Goal: Task Accomplishment & Management: Manage account settings

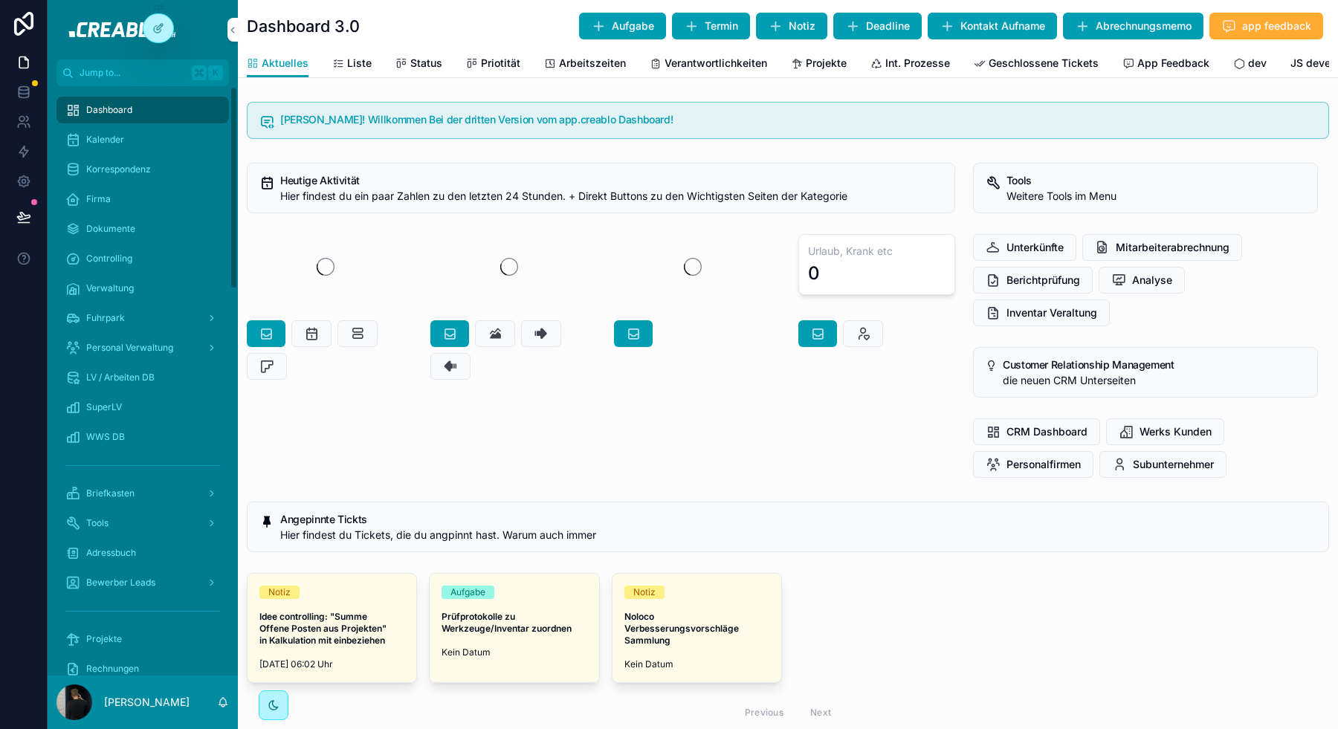
click at [0, 0] on icon at bounding box center [0, 0] width 0 height 0
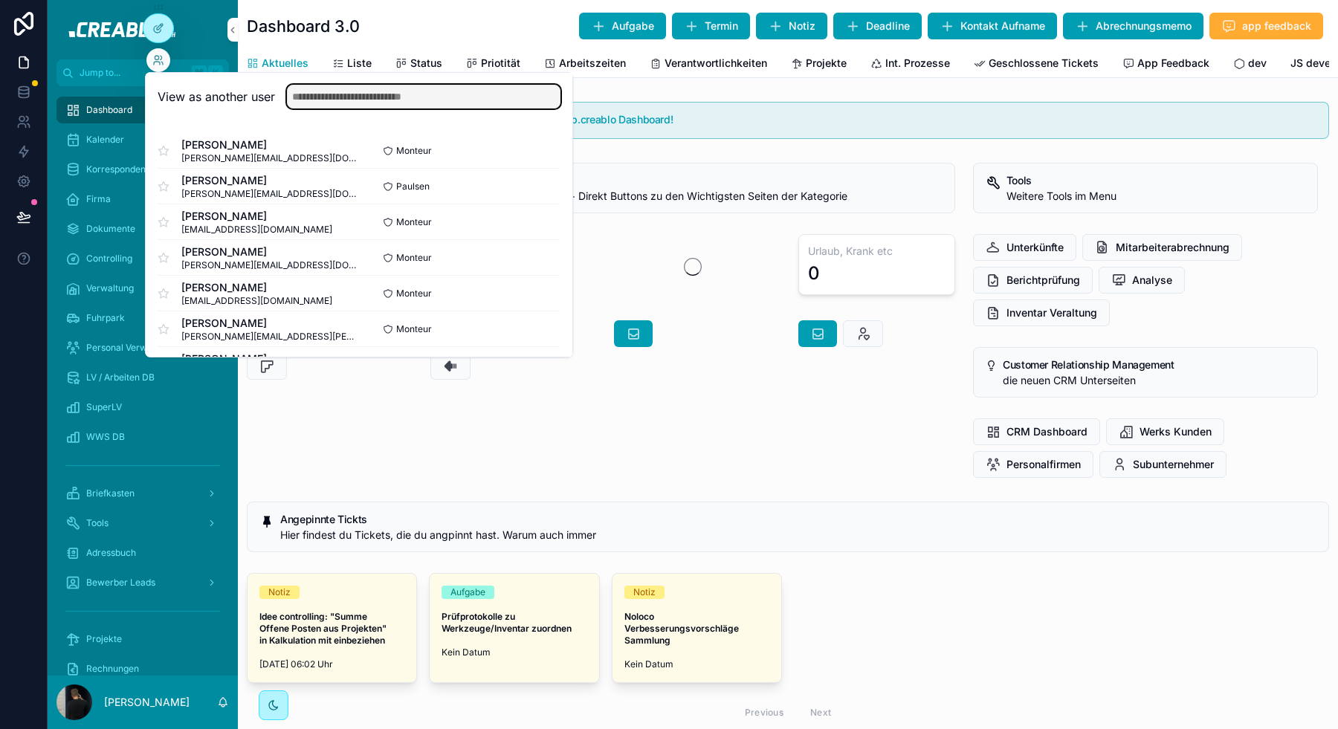
click at [308, 105] on input "text" at bounding box center [423, 97] width 273 height 24
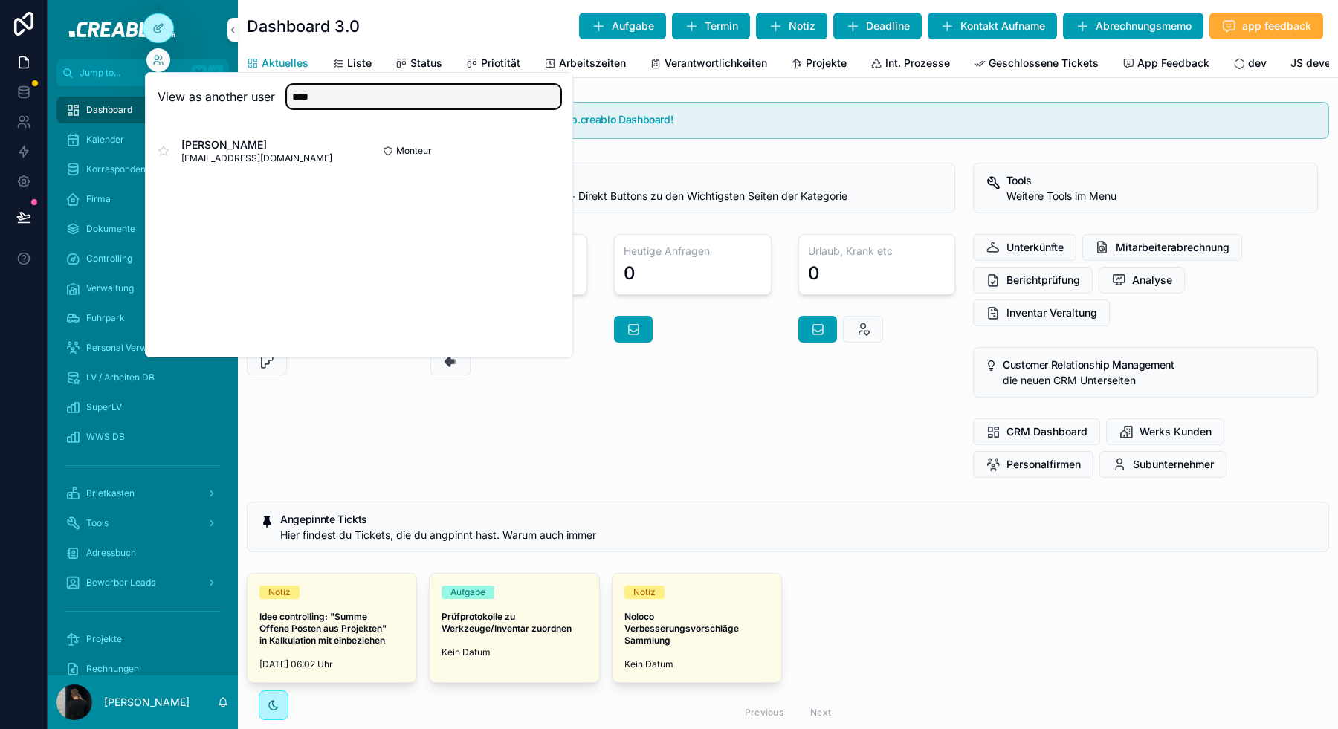
type input "****"
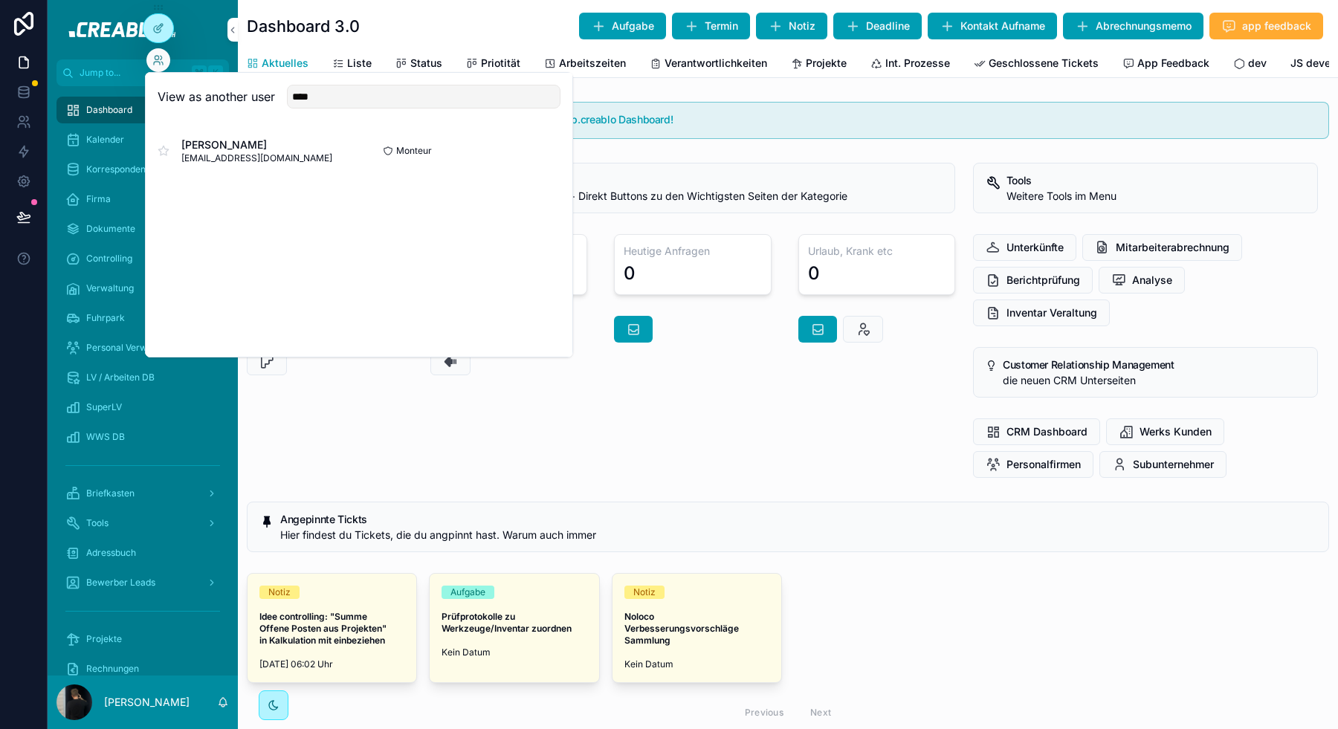
click at [0, 0] on button "Select" at bounding box center [0, 0] width 0 height 0
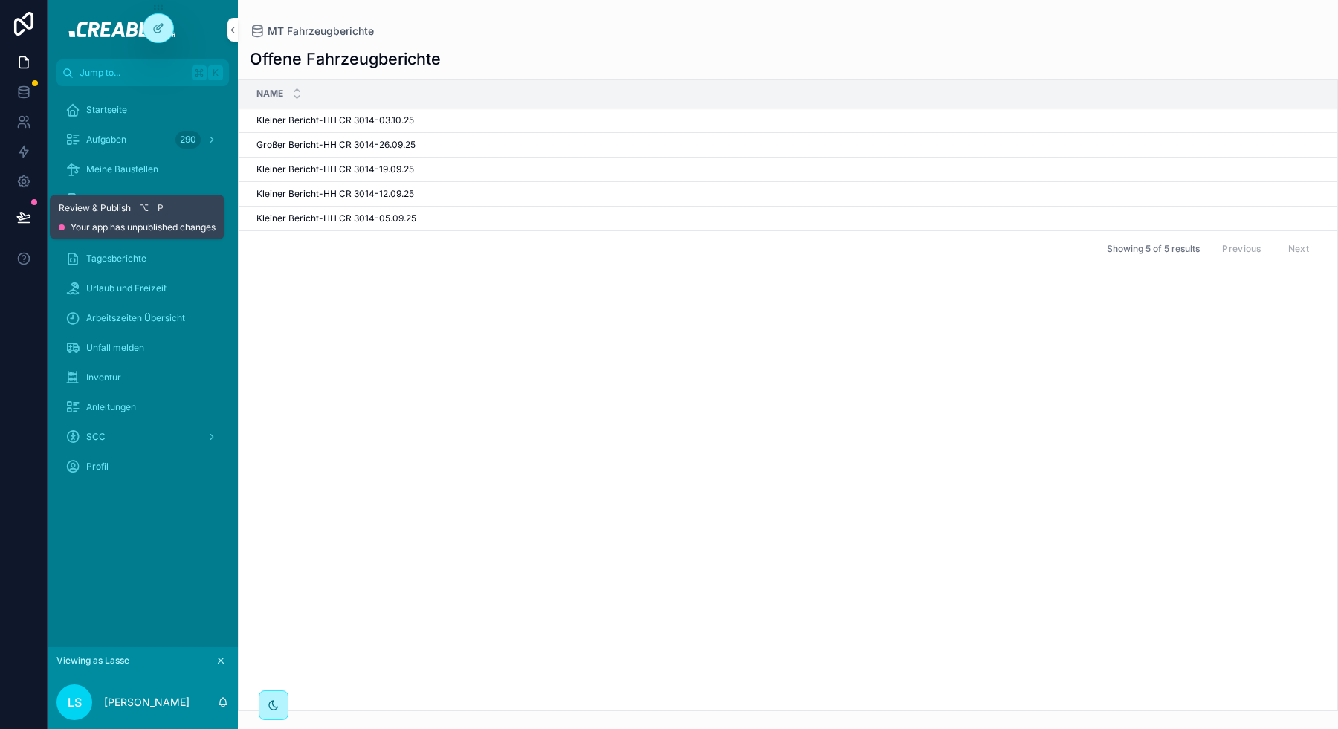
click at [23, 215] on icon at bounding box center [23, 216] width 13 height 7
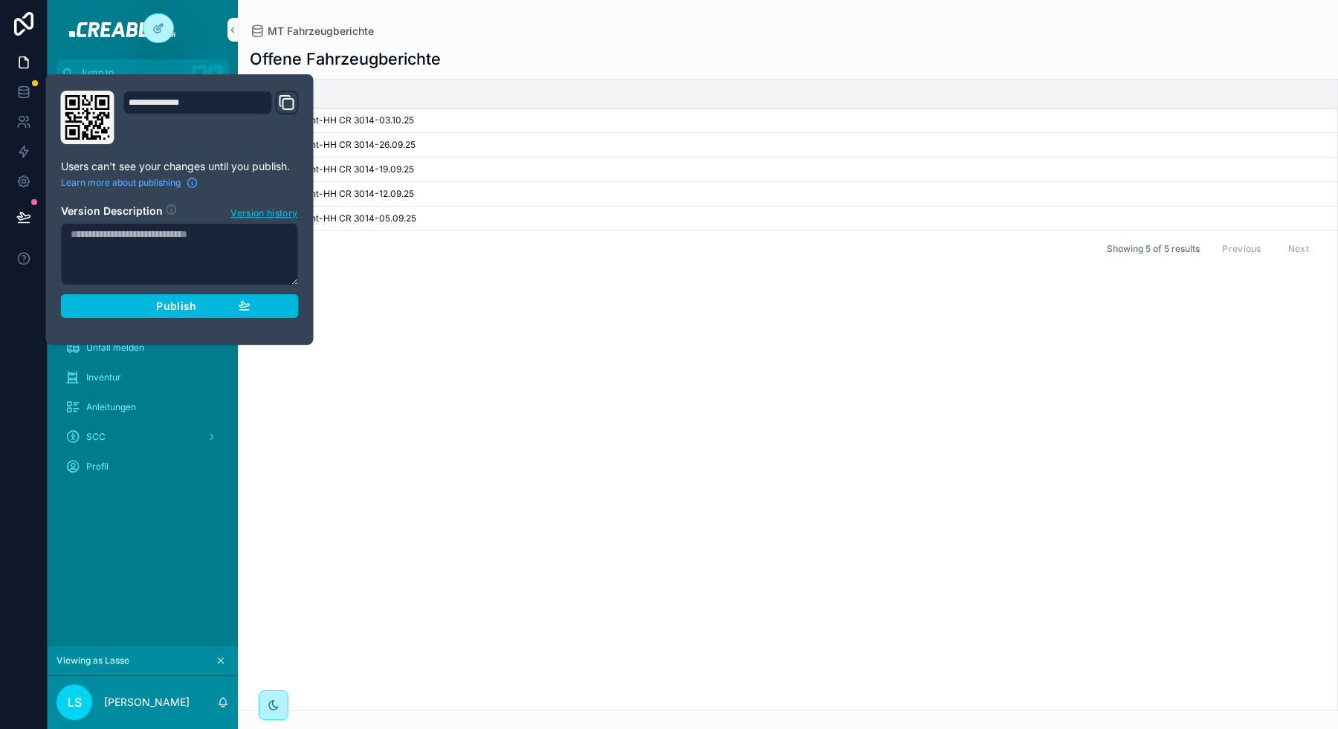
click at [216, 306] on div "Publish" at bounding box center [179, 305] width 141 height 13
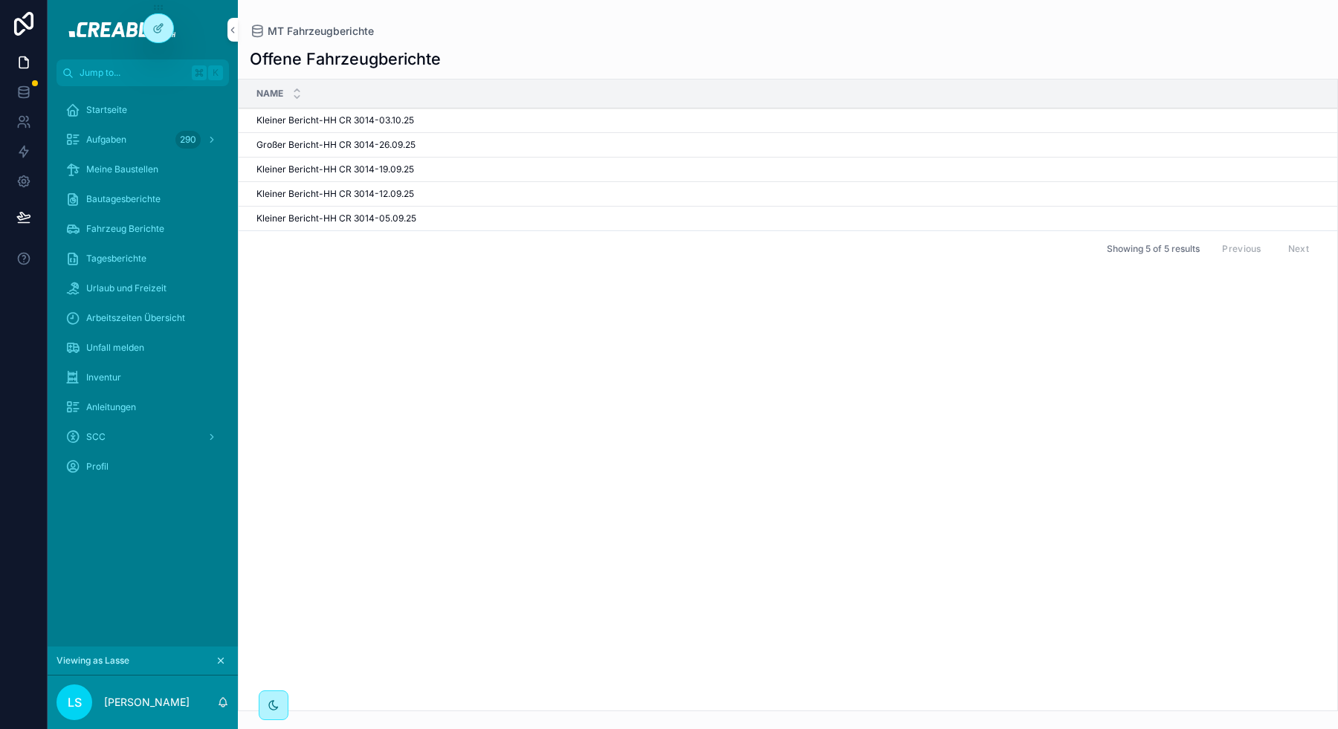
click at [370, 346] on div "Name [PERSON_NAME] Bericht-HH CR 3014-03.10.25 Kleiner Bericht-HH CR 3014-03.10…" at bounding box center [788, 395] width 1098 height 631
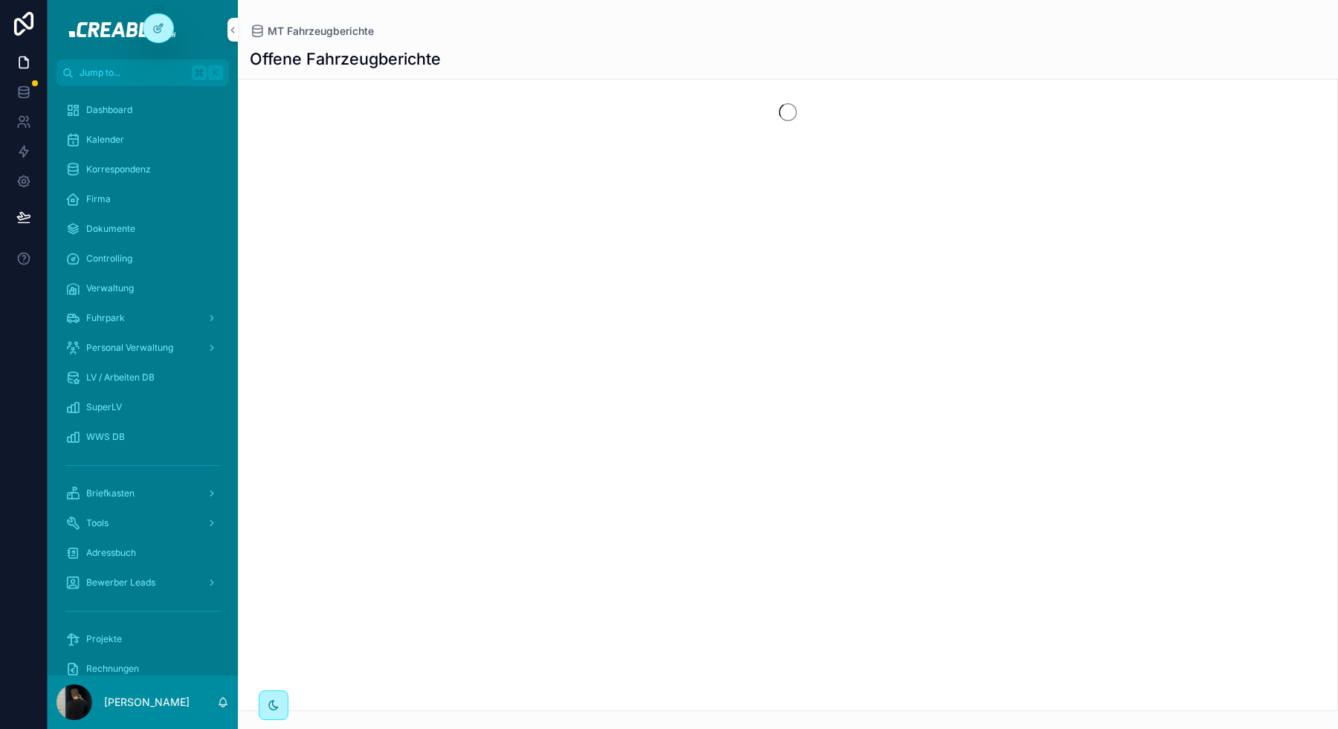
click at [0, 0] on icon at bounding box center [0, 0] width 0 height 0
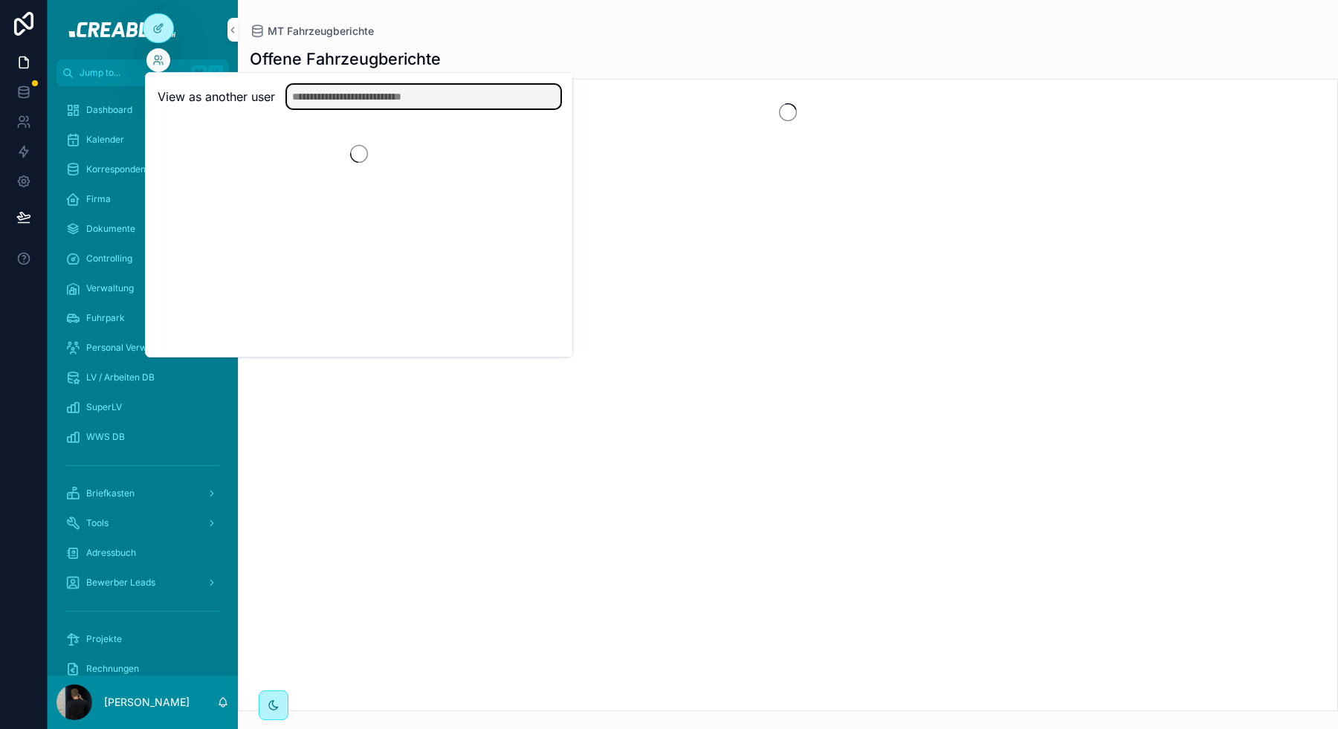
click at [313, 105] on input "text" at bounding box center [423, 97] width 273 height 24
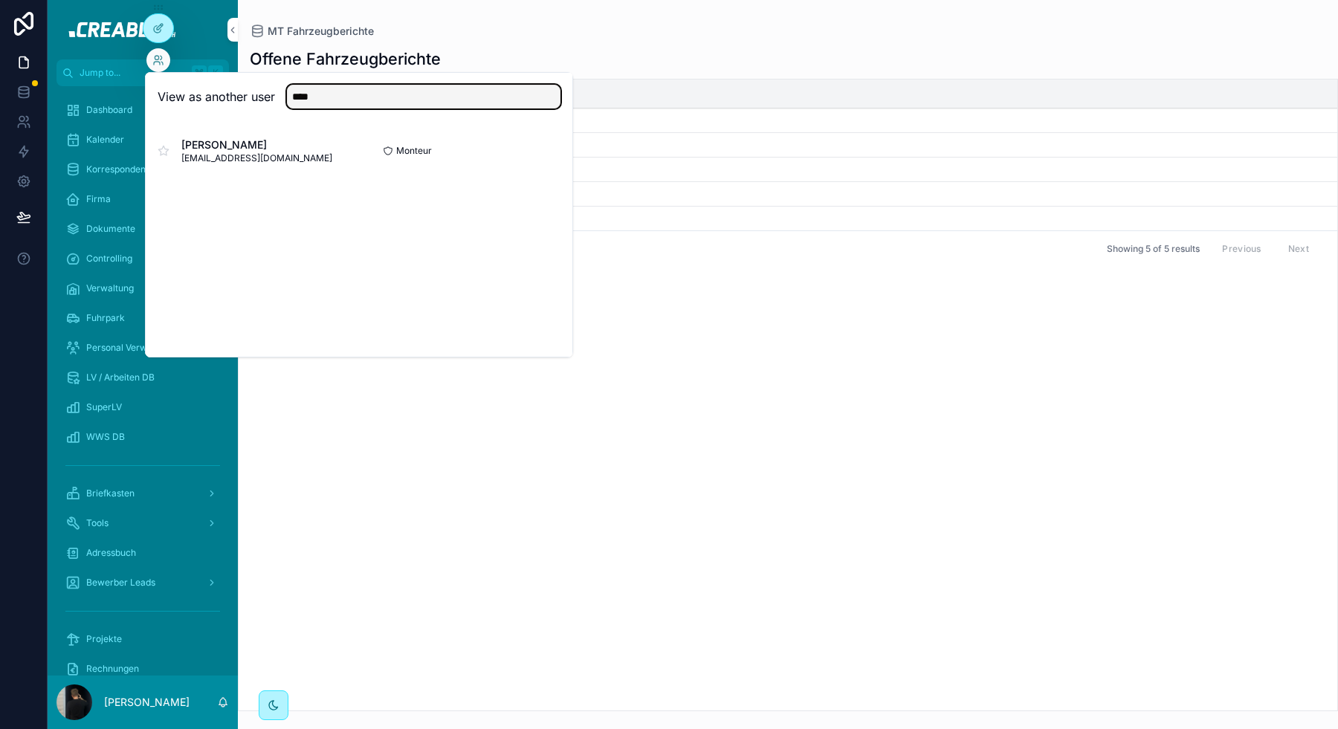
type input "****"
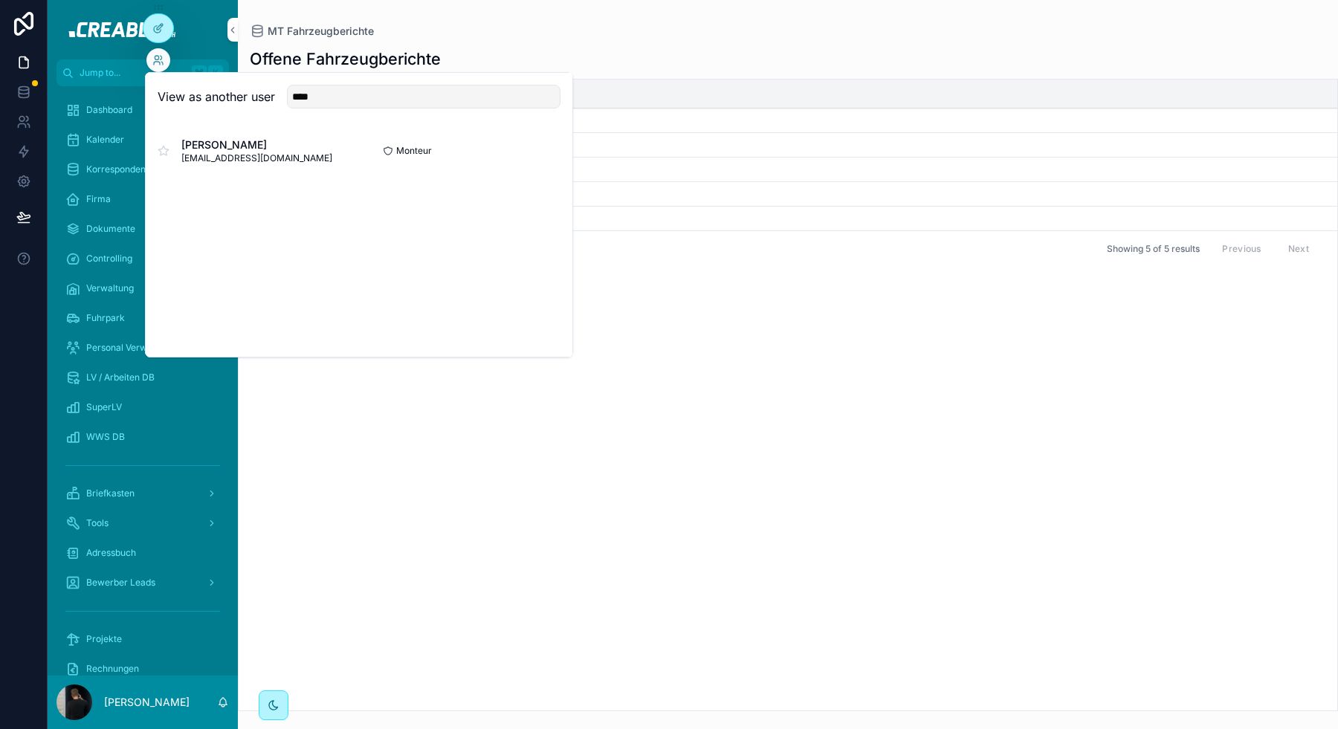
click at [0, 0] on button "Select" at bounding box center [0, 0] width 0 height 0
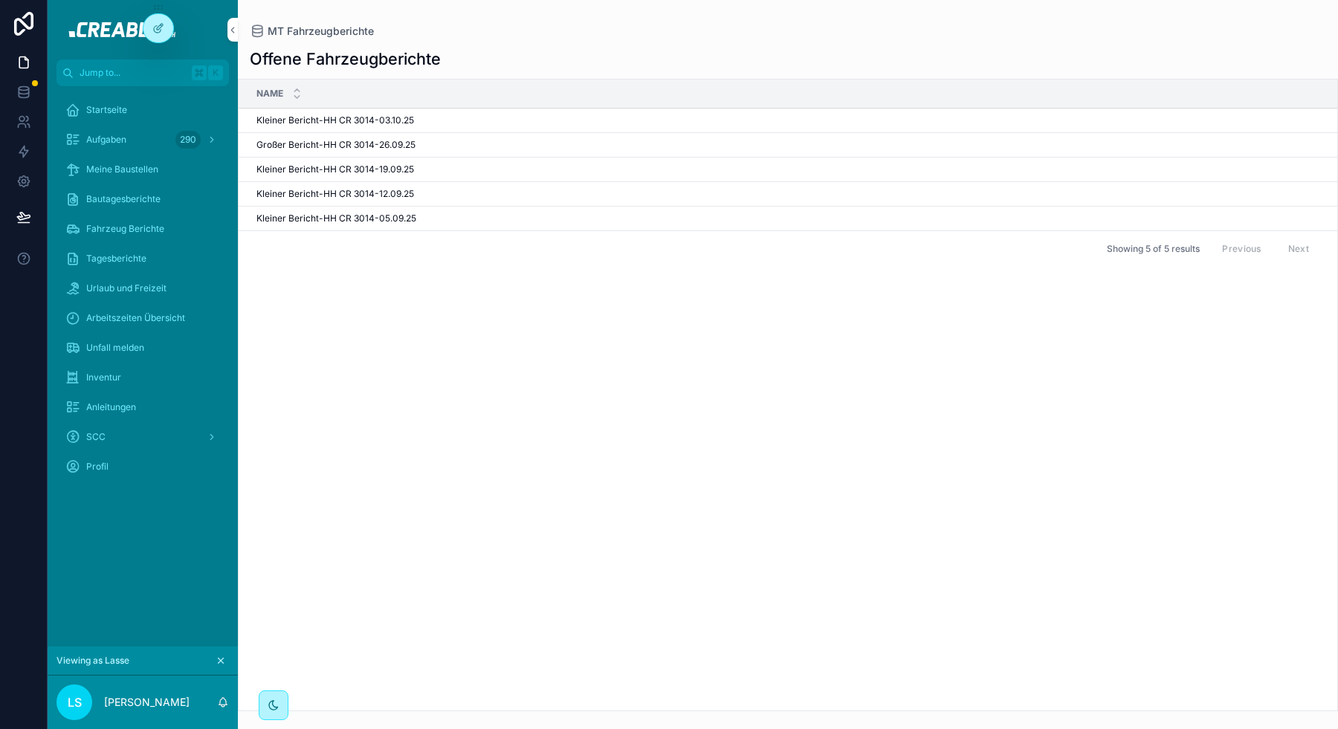
click at [164, 32] on div at bounding box center [158, 28] width 30 height 28
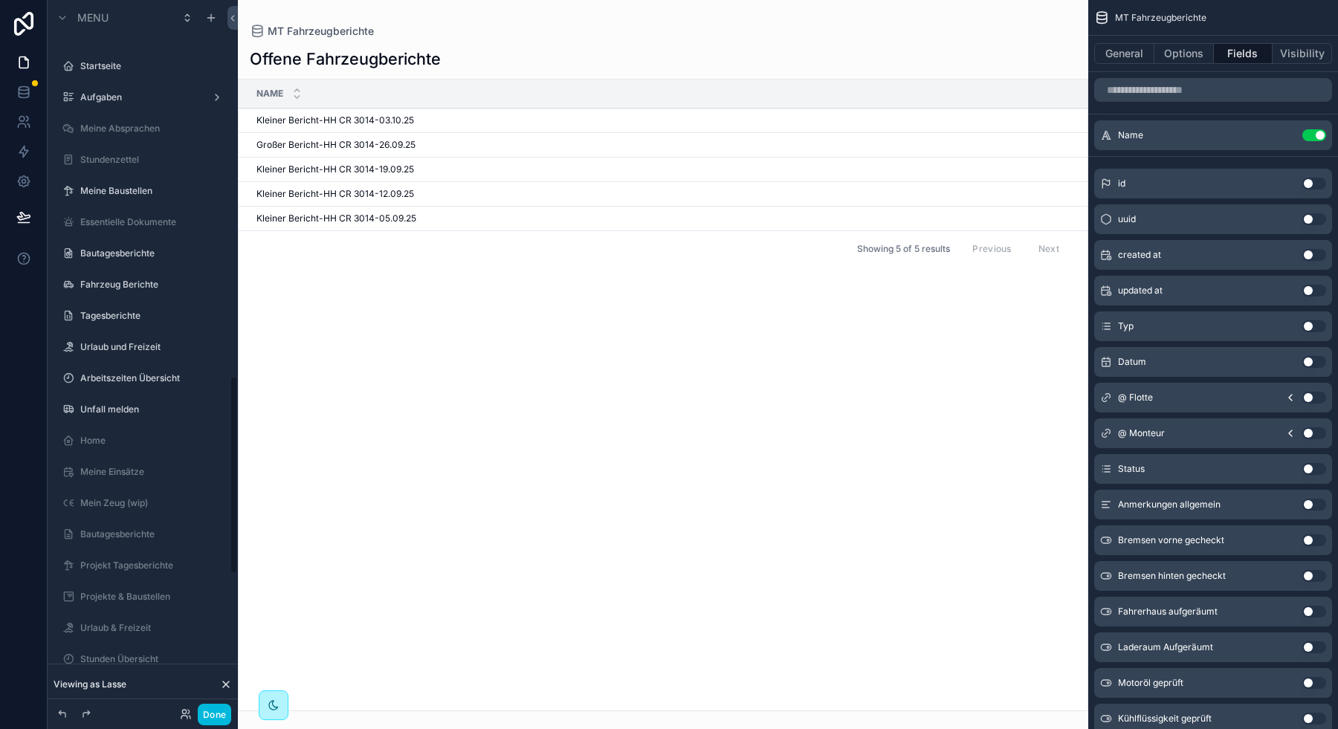
scroll to position [1365, 0]
click at [161, 224] on div "Essentielle Dokumente" at bounding box center [153, 218] width 146 height 12
click at [132, 220] on label "Essentielle Dokumente" at bounding box center [150, 218] width 140 height 12
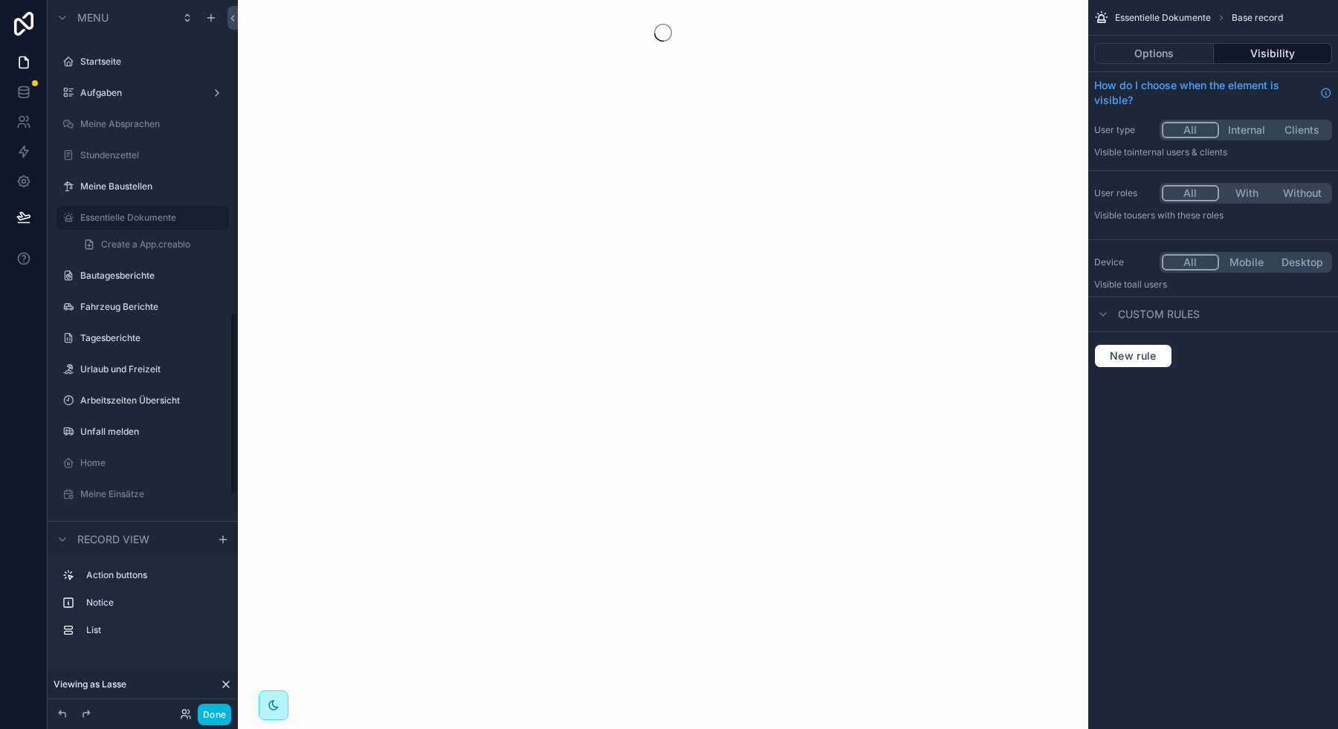
scroll to position [1211, 0]
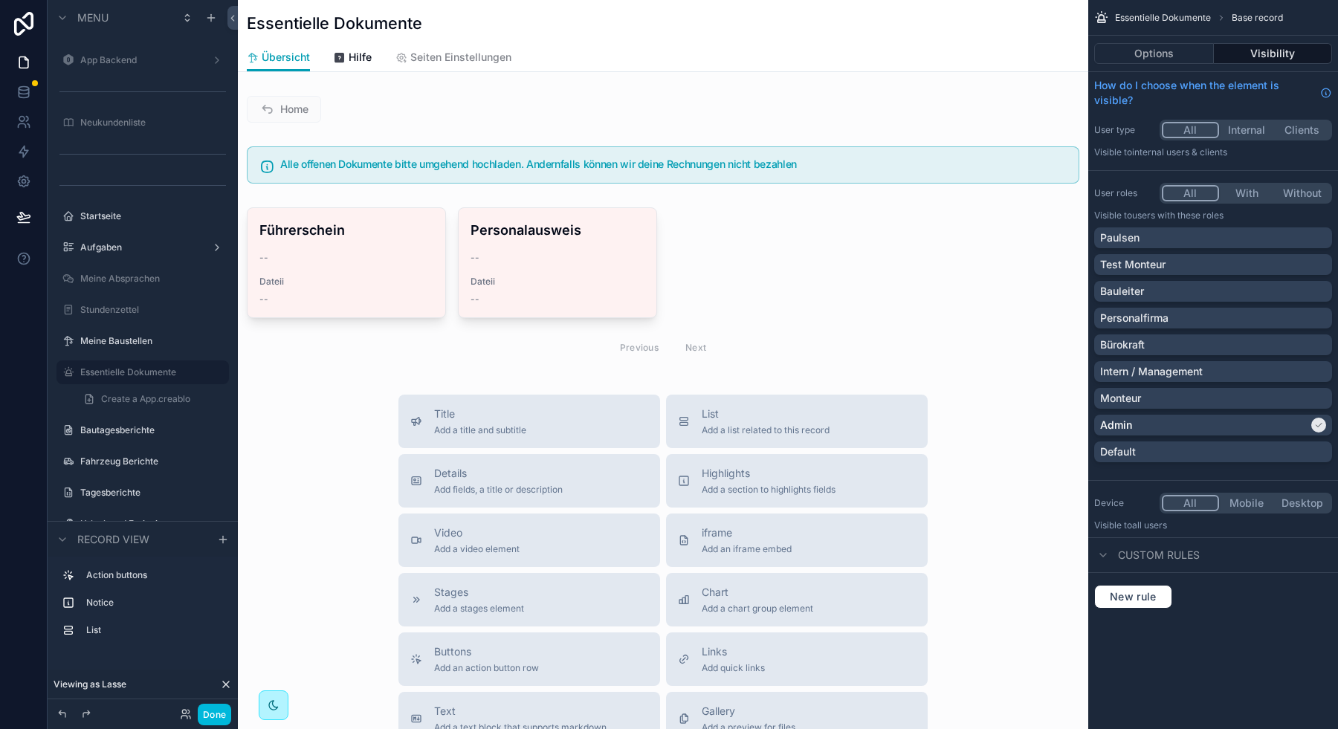
click at [1252, 196] on button "With" at bounding box center [1247, 193] width 56 height 16
click at [25, 221] on icon at bounding box center [23, 217] width 15 height 15
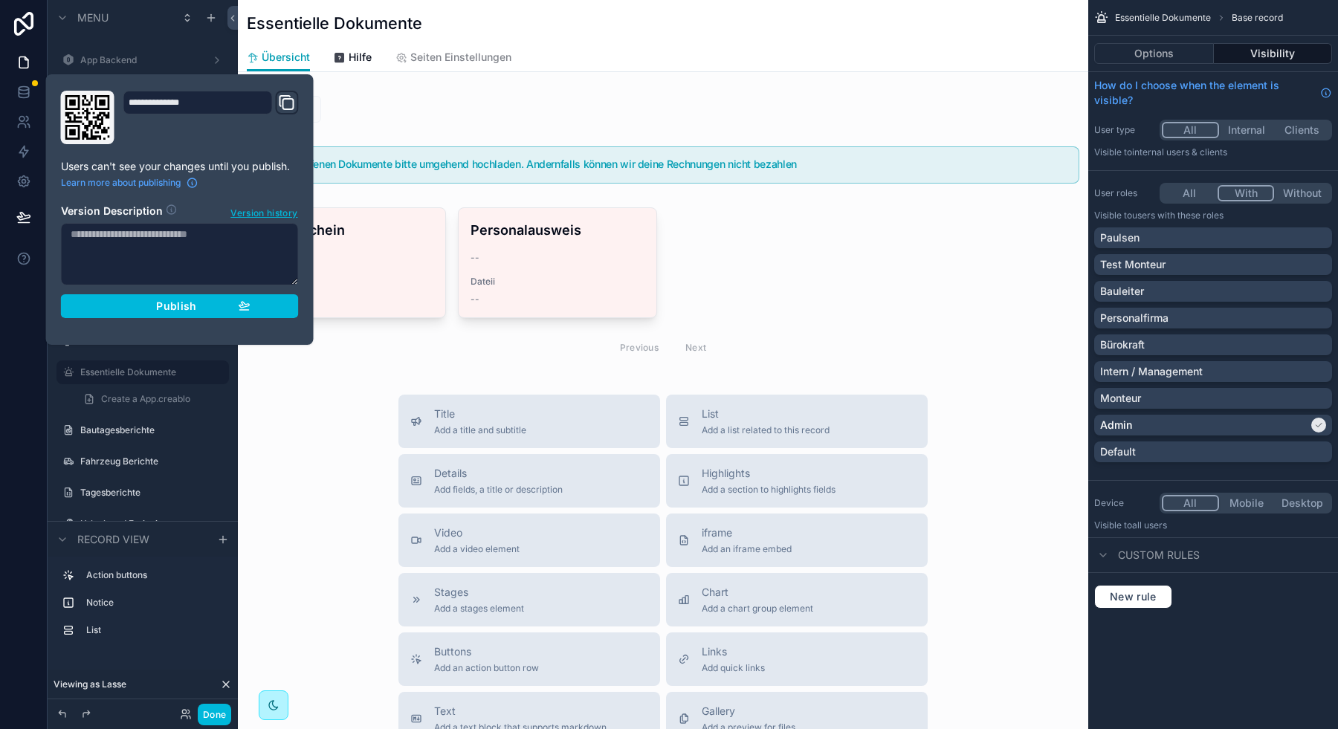
click at [178, 313] on button "Publish" at bounding box center [180, 306] width 238 height 24
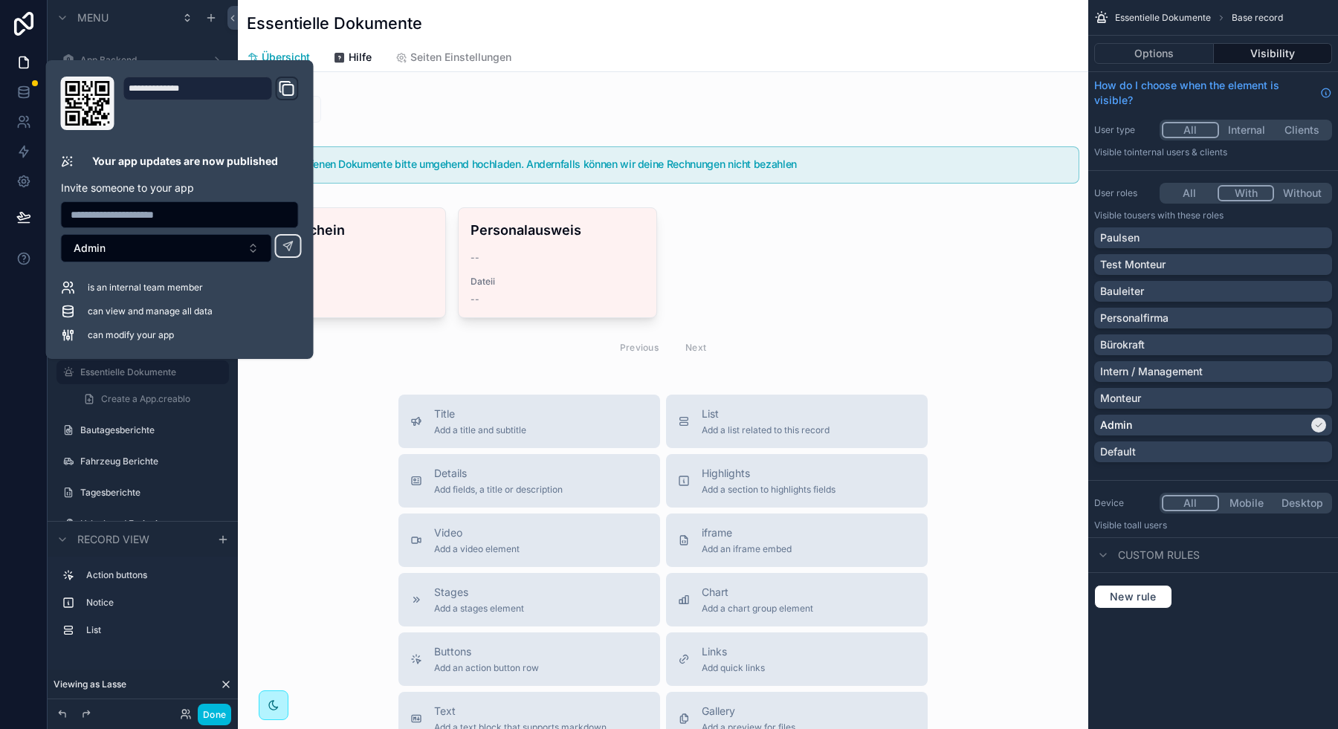
click at [440, 132] on div "scrollable content" at bounding box center [663, 521] width 850 height 1043
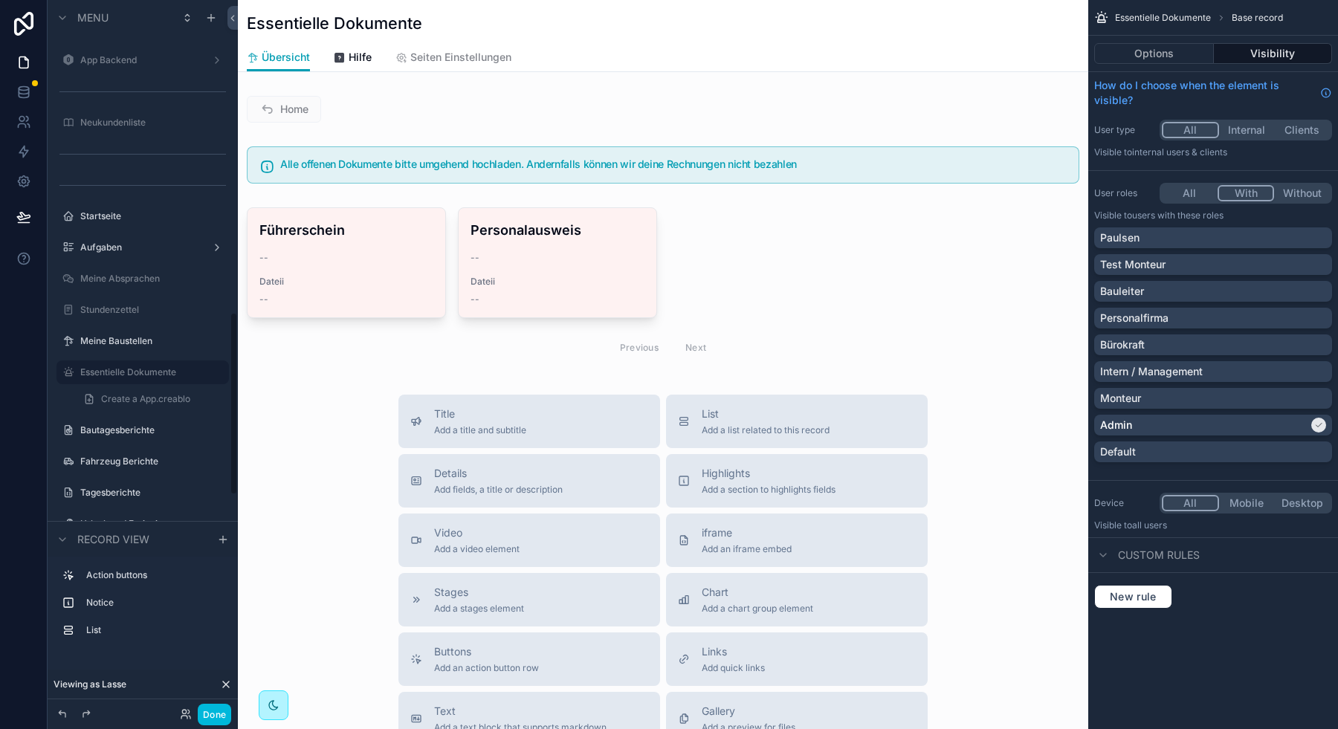
click at [210, 711] on button "Done" at bounding box center [214, 715] width 33 height 22
